Goal: Transaction & Acquisition: Subscribe to service/newsletter

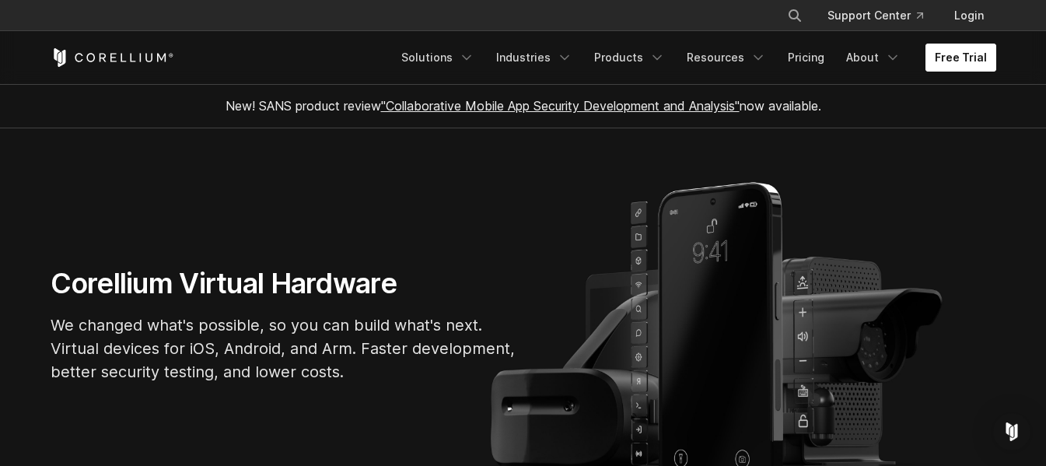
click at [938, 58] on link "Free Trial" at bounding box center [961, 58] width 71 height 28
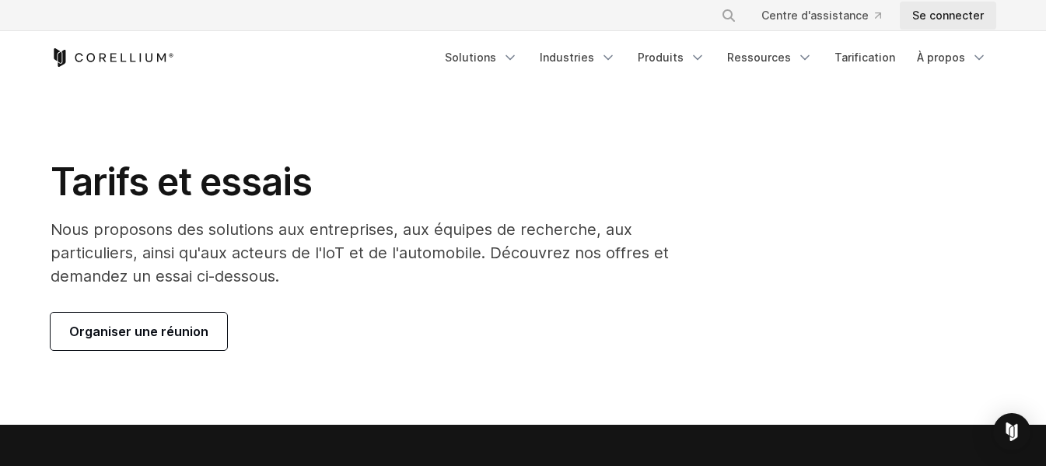
click at [957, 24] on link "Se connecter" at bounding box center [948, 16] width 96 height 28
